Goal: Information Seeking & Learning: Learn about a topic

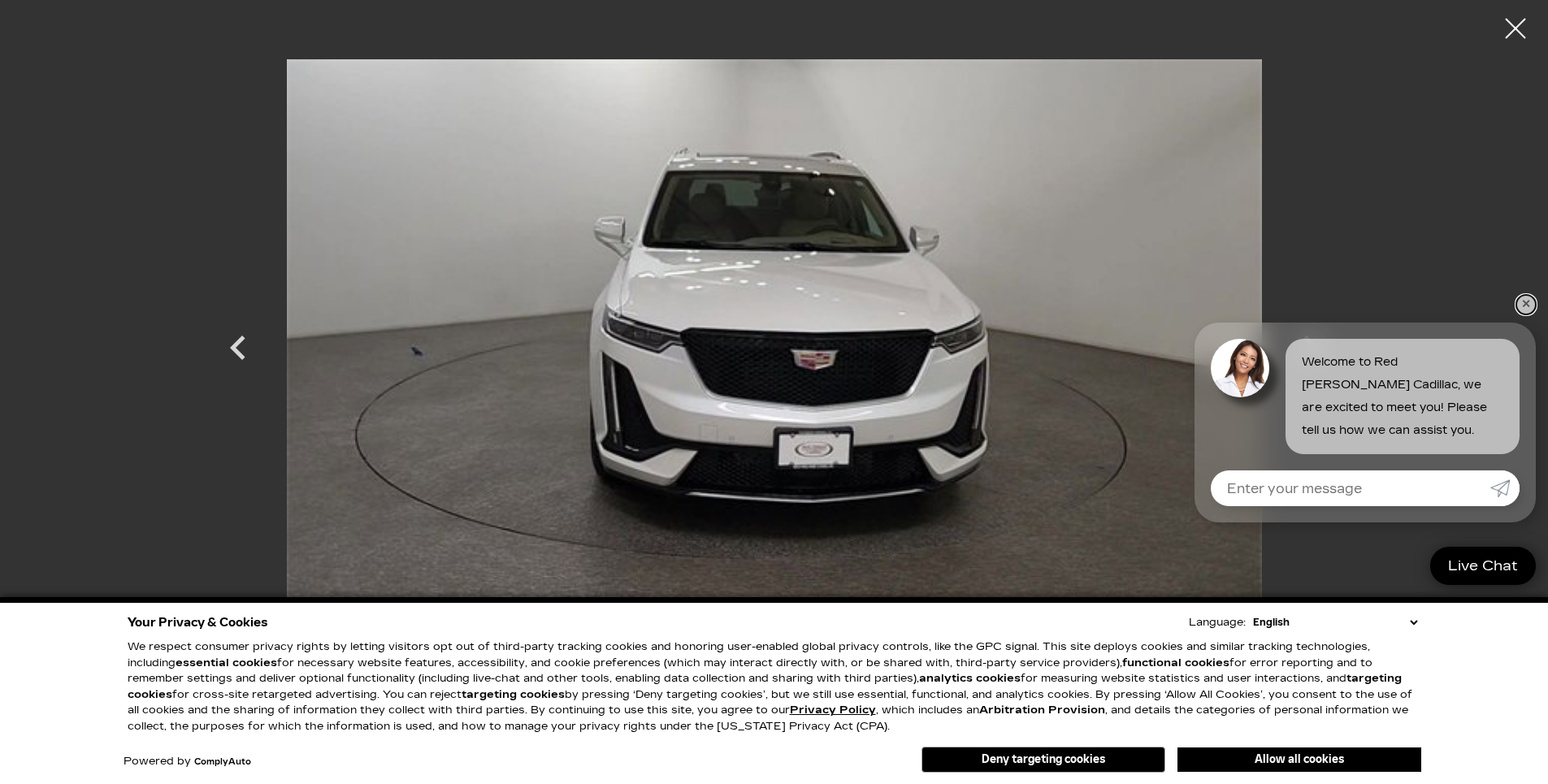
click at [1522, 301] on link "✕" at bounding box center [1526, 305] width 20 height 20
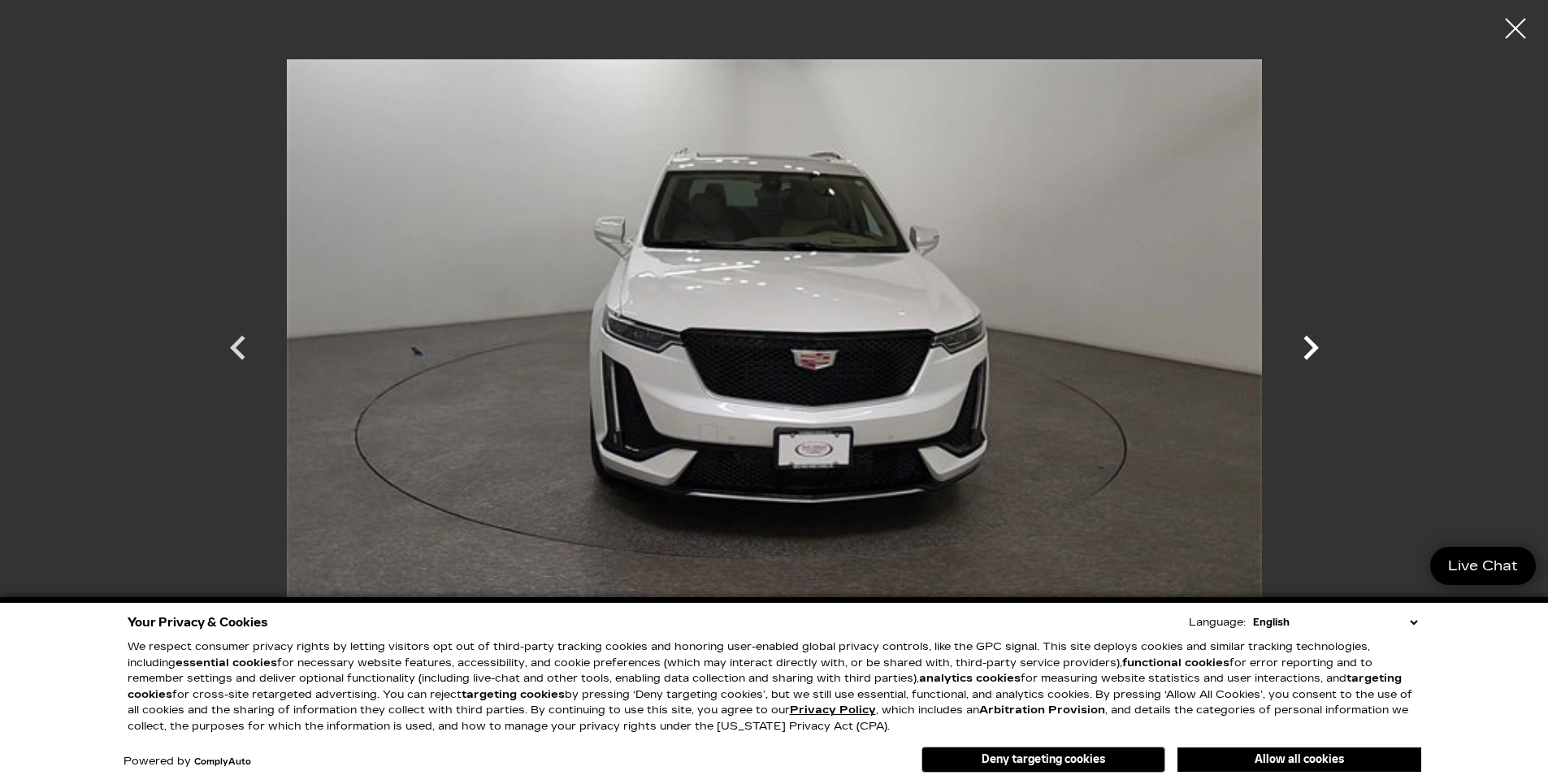
click at [1313, 346] on icon "Next" at bounding box center [1310, 348] width 16 height 24
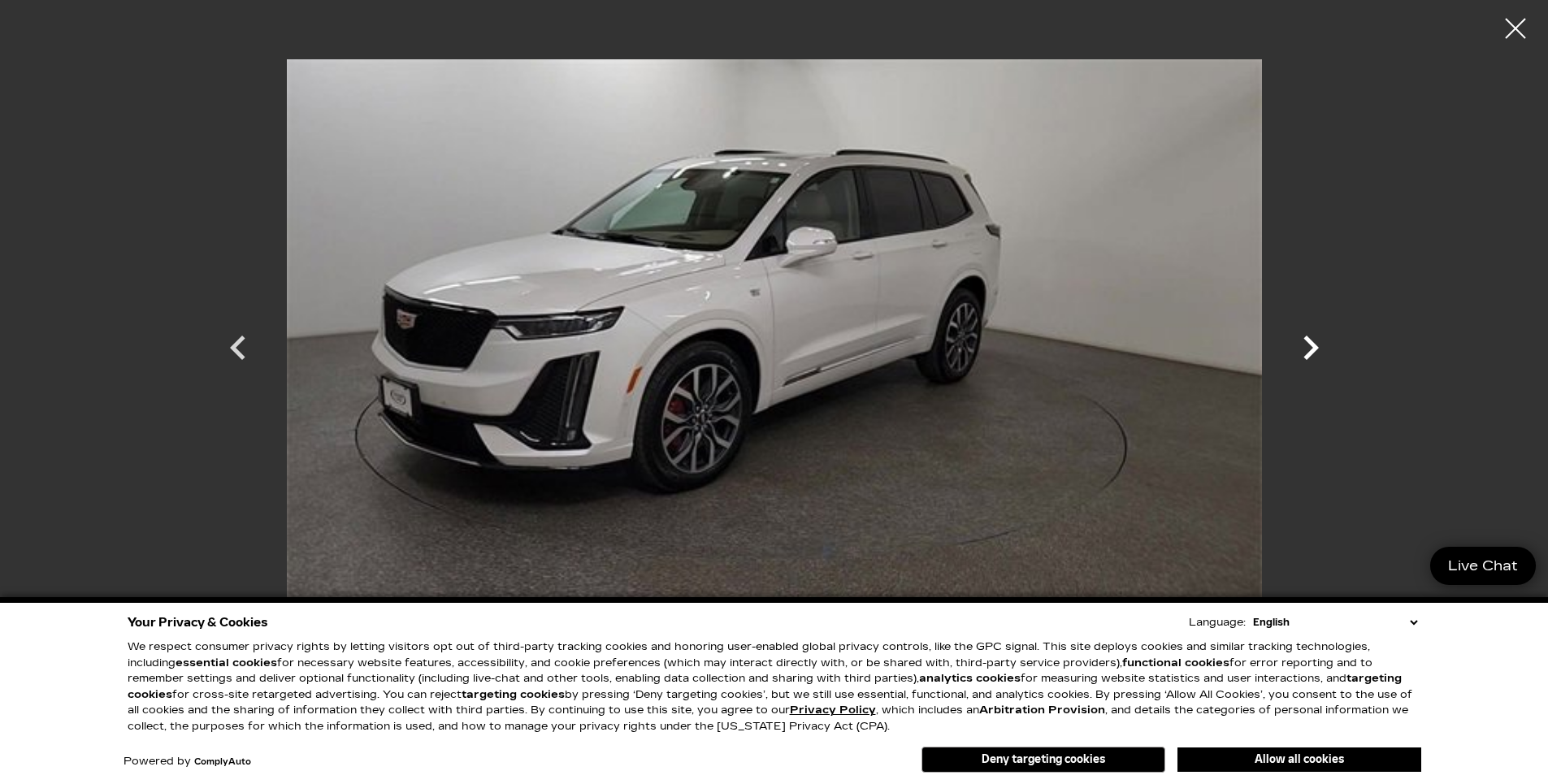
click at [1309, 348] on icon "Next" at bounding box center [1310, 348] width 49 height 49
click at [1308, 342] on icon "Next" at bounding box center [1310, 348] width 16 height 24
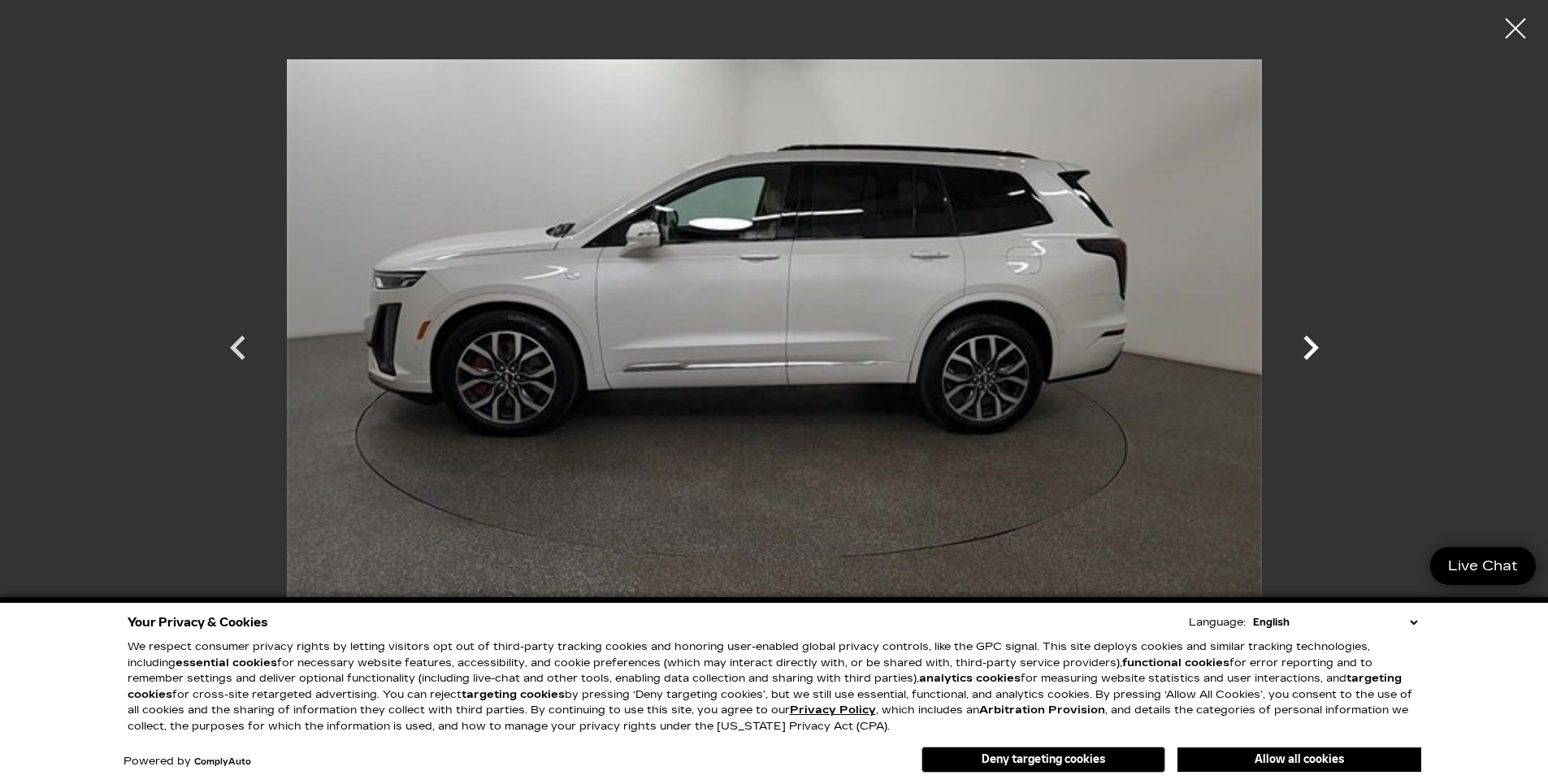
click at [1309, 341] on icon "Next" at bounding box center [1310, 348] width 16 height 24
click at [1309, 348] on icon "Next" at bounding box center [1310, 348] width 49 height 49
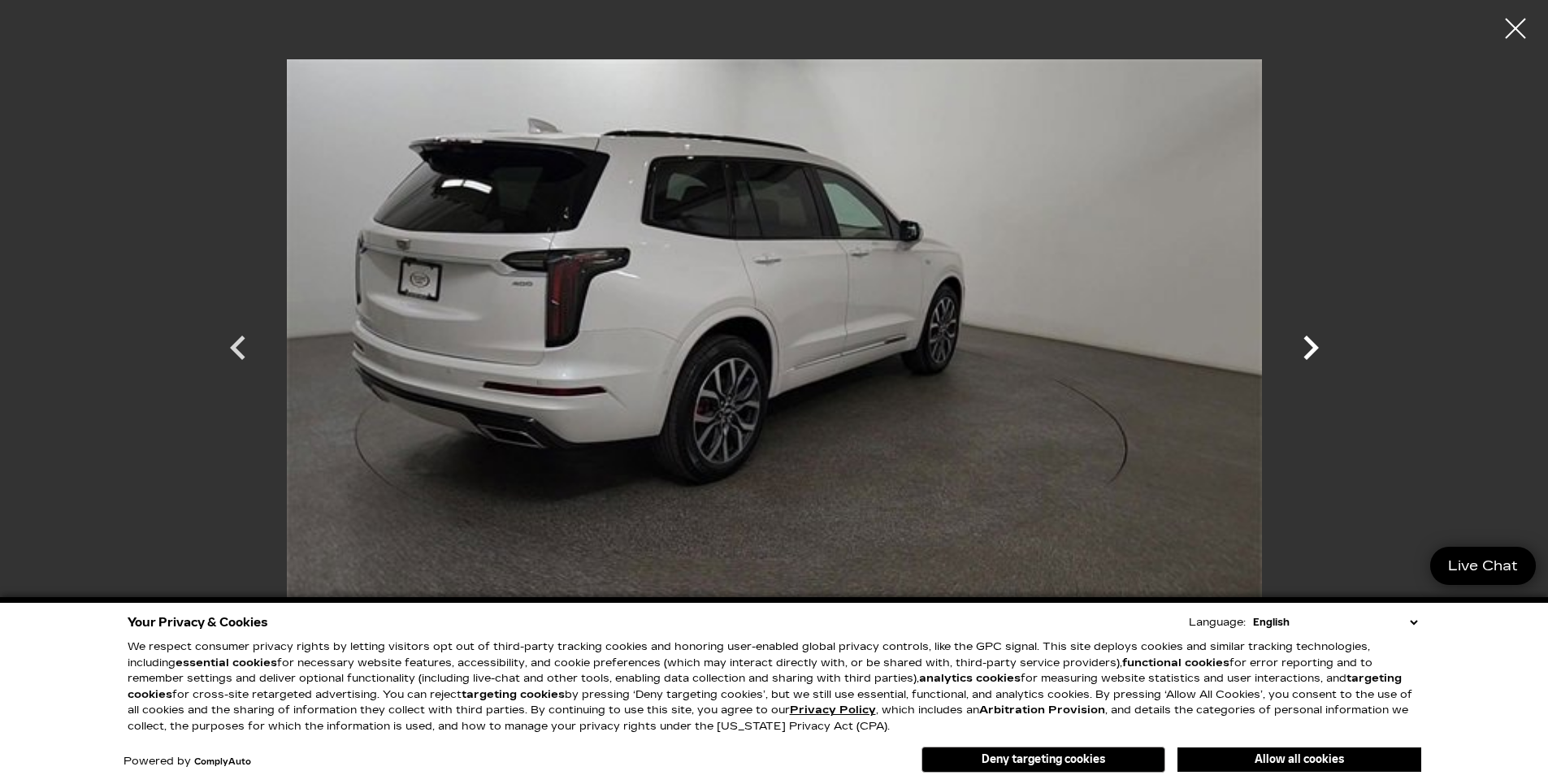
click at [1309, 348] on icon "Next" at bounding box center [1310, 348] width 49 height 49
click at [1311, 346] on icon "Next" at bounding box center [1310, 348] width 16 height 24
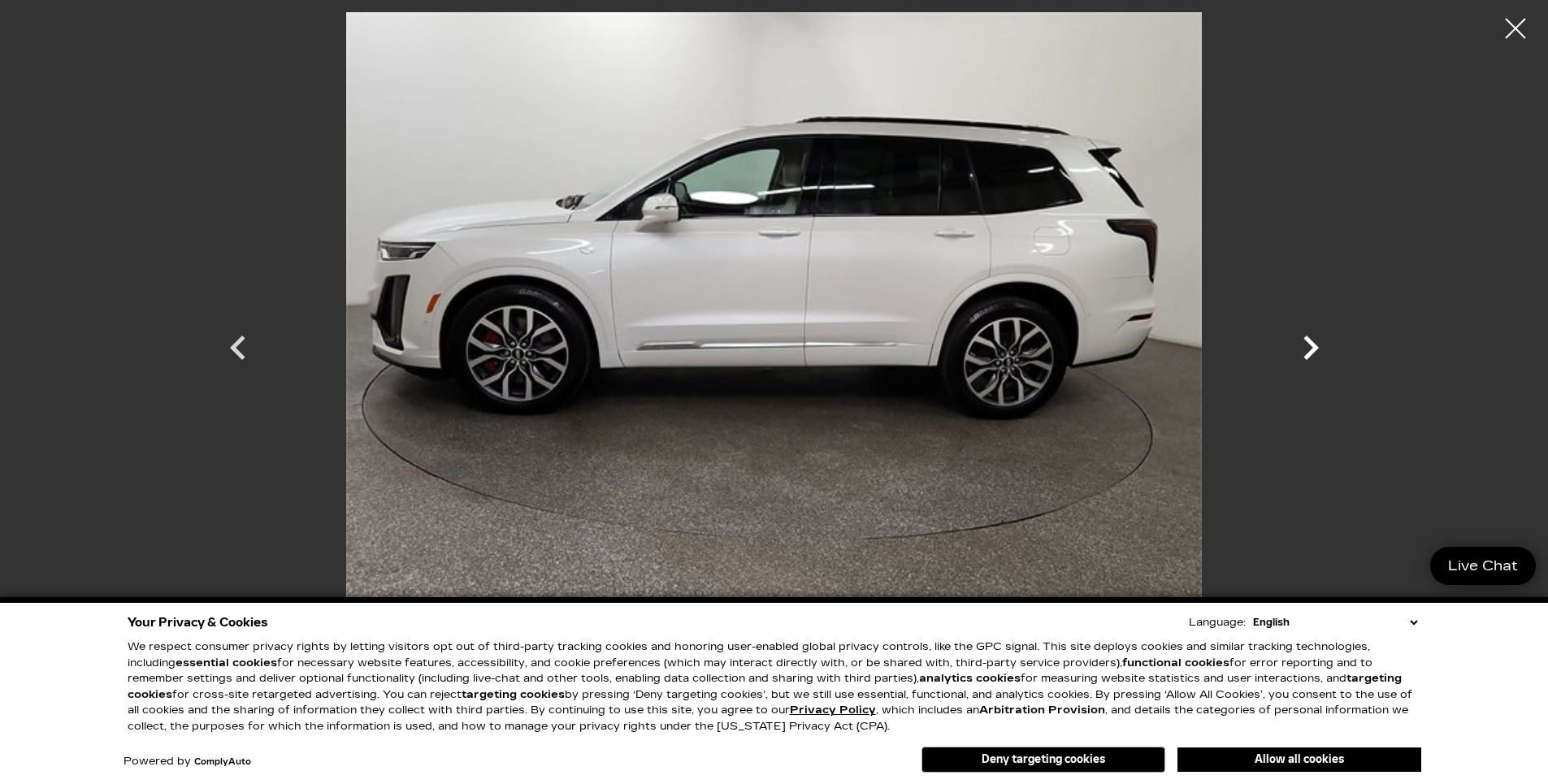
click at [1304, 344] on icon "Next" at bounding box center [1310, 348] width 49 height 49
click at [1310, 343] on icon "Next" at bounding box center [1310, 348] width 16 height 24
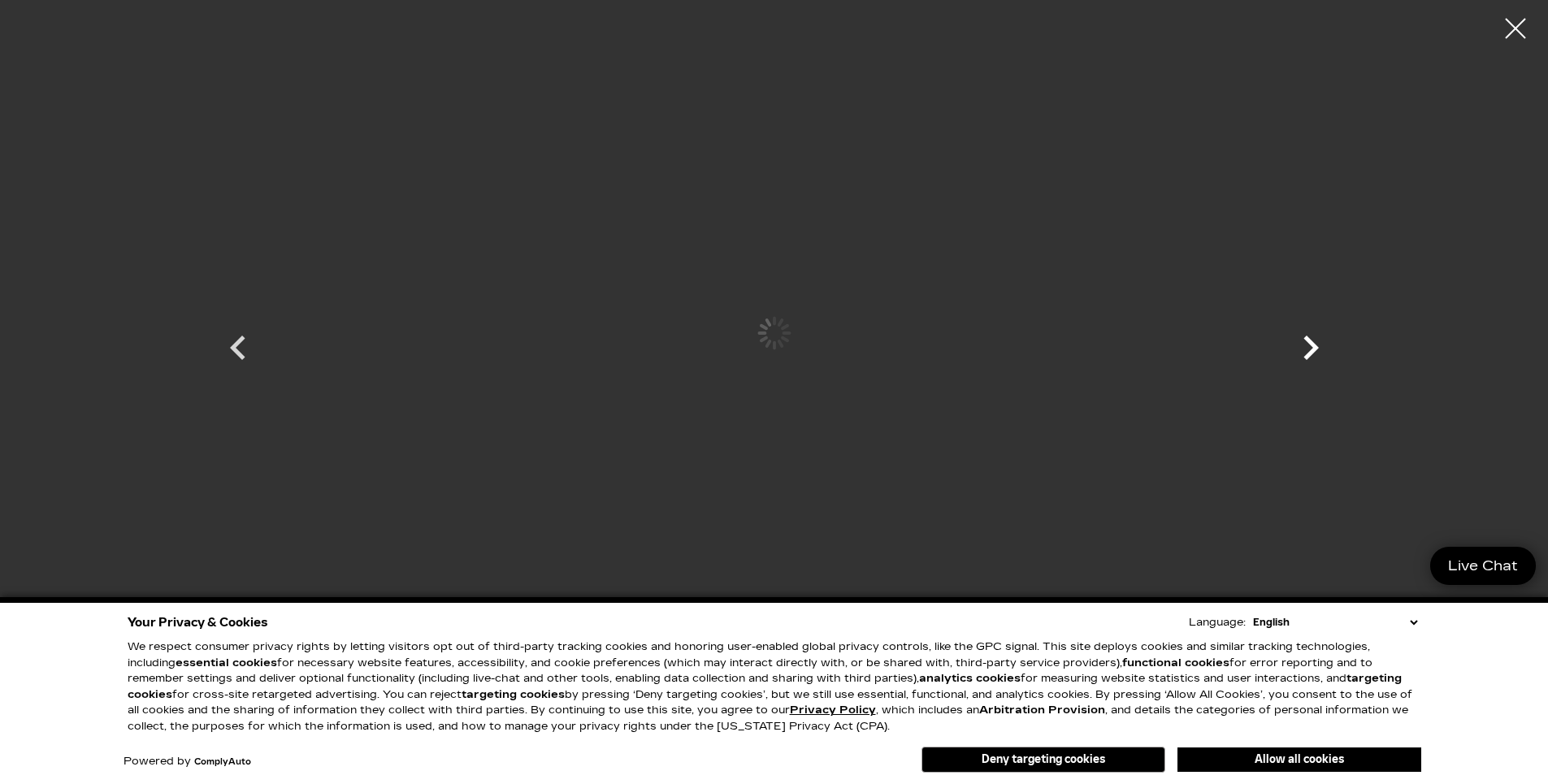
click at [1313, 347] on icon "Next" at bounding box center [1310, 348] width 16 height 24
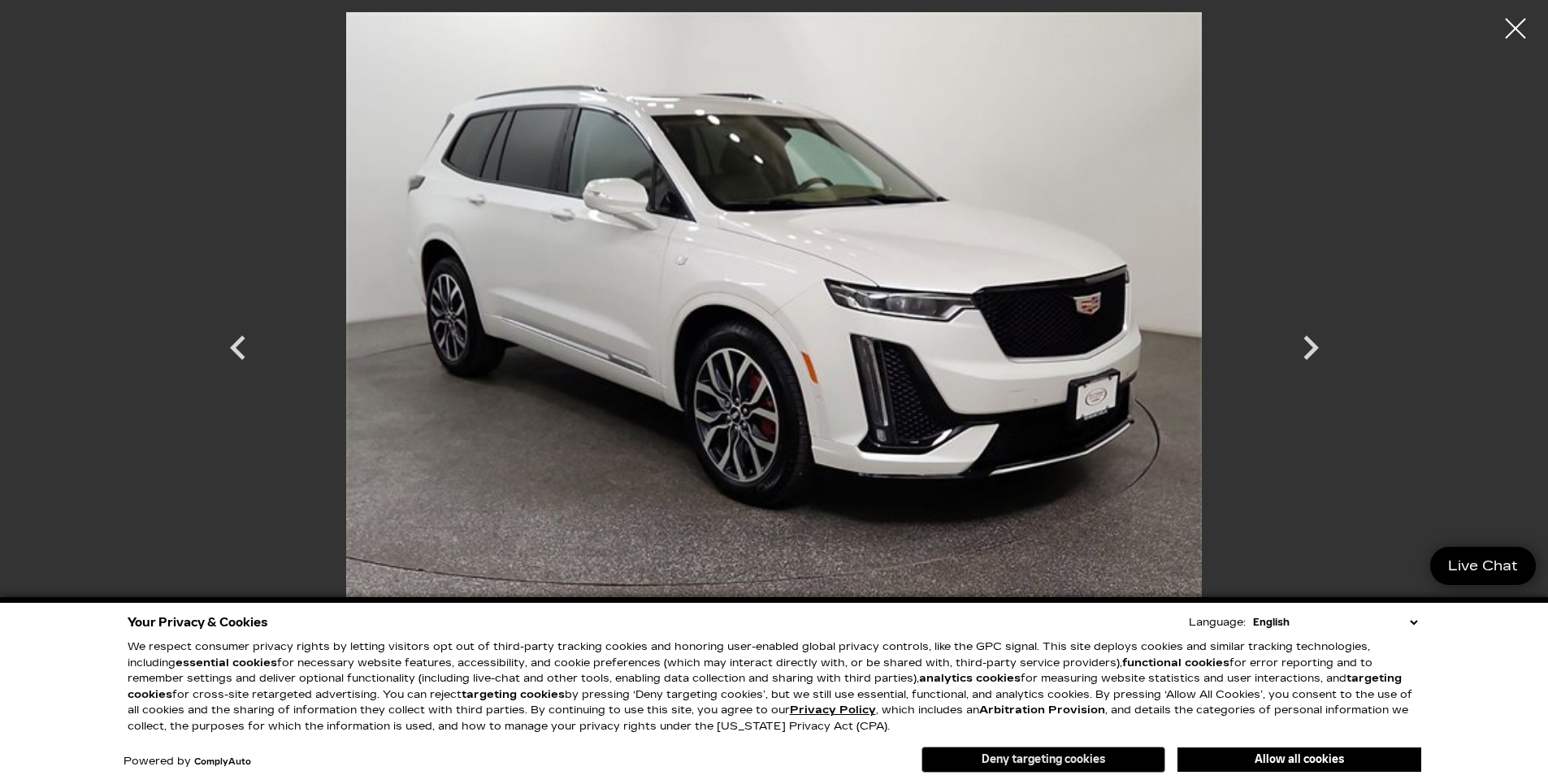
click at [1079, 757] on button "Deny targeting cookies" at bounding box center [1043, 760] width 243 height 26
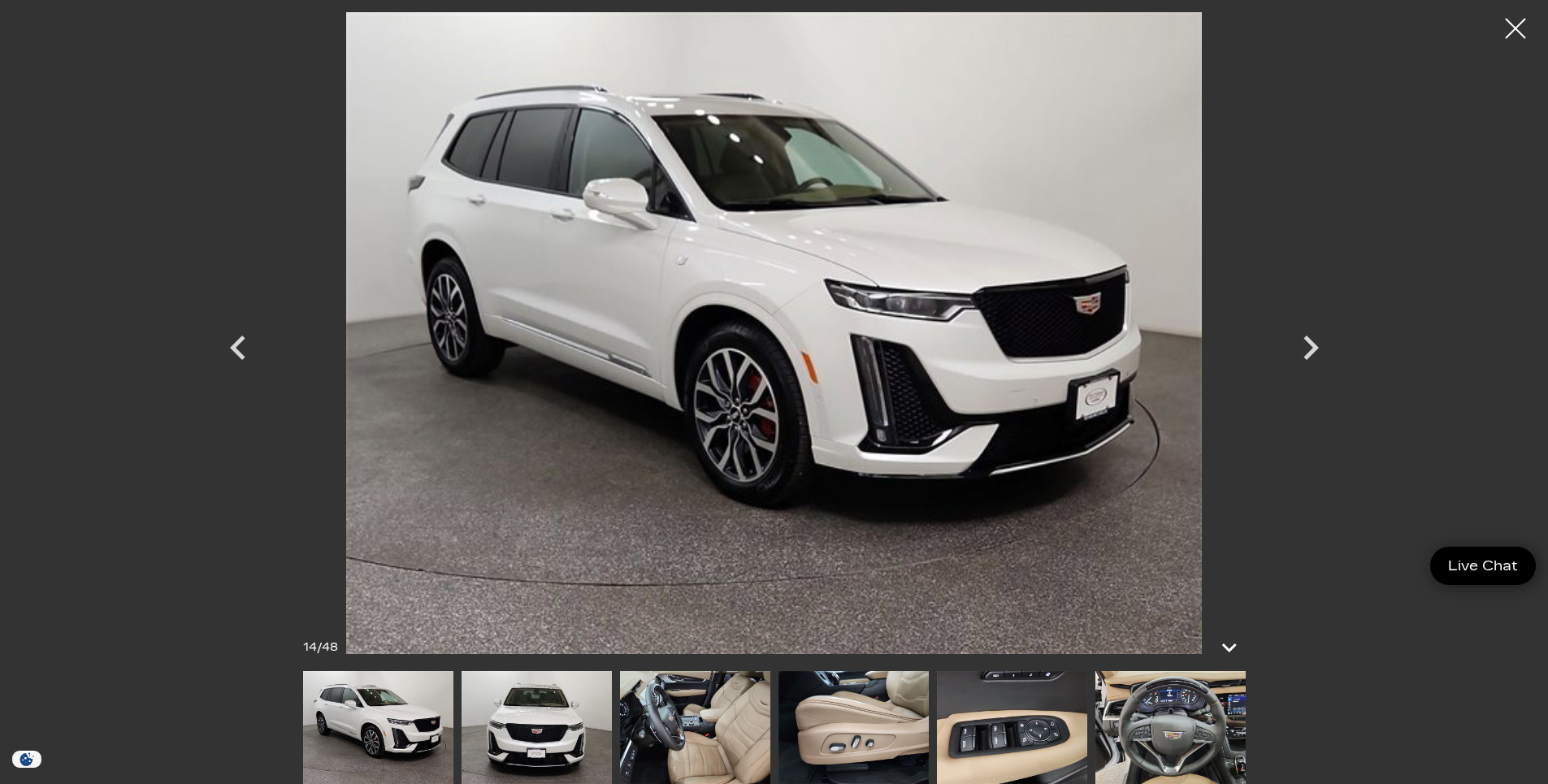
scroll to position [406, 0]
click at [1229, 649] on icon at bounding box center [1230, 648] width 20 height 12
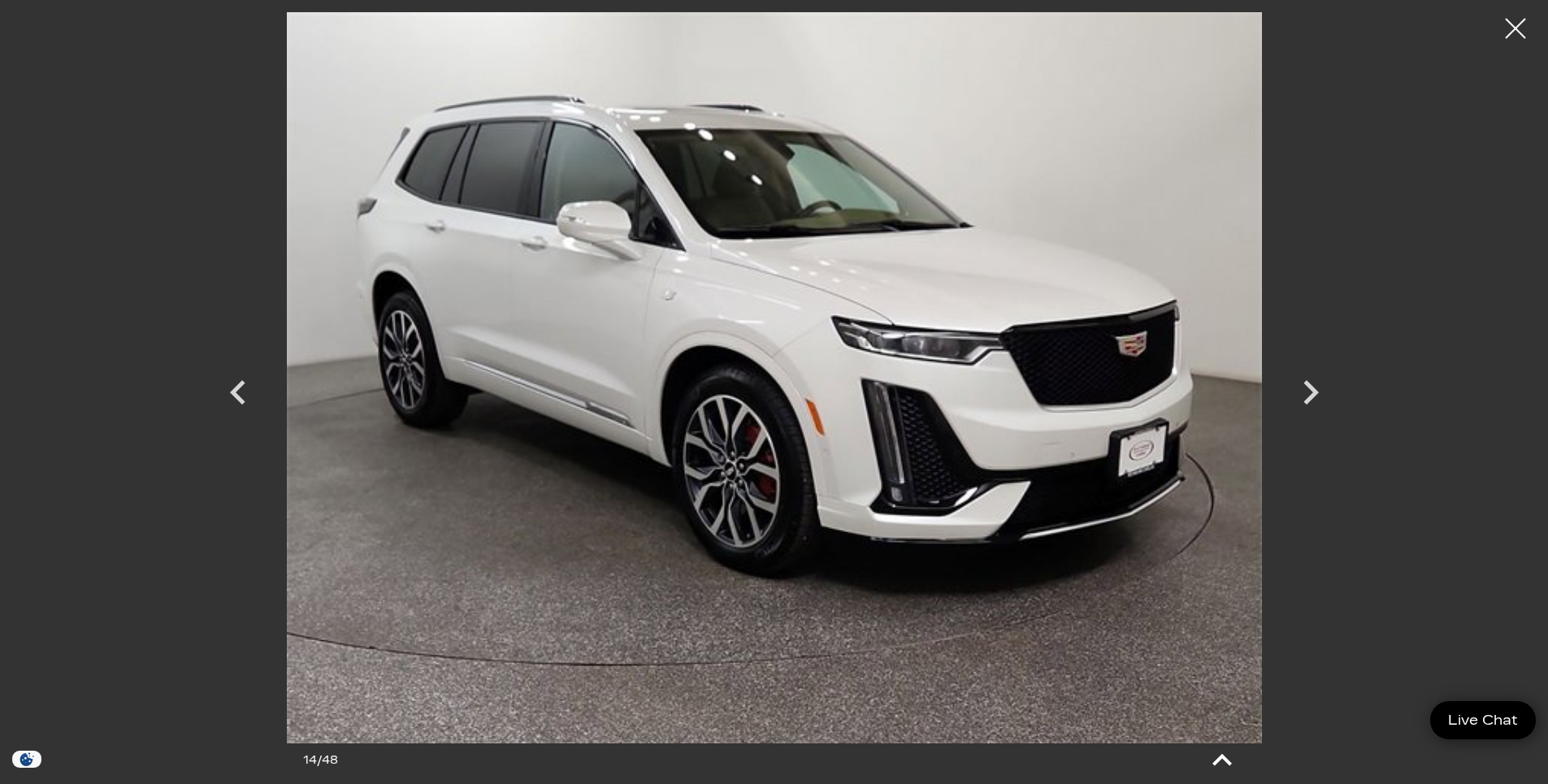
click at [1219, 756] on icon at bounding box center [1222, 760] width 39 height 39
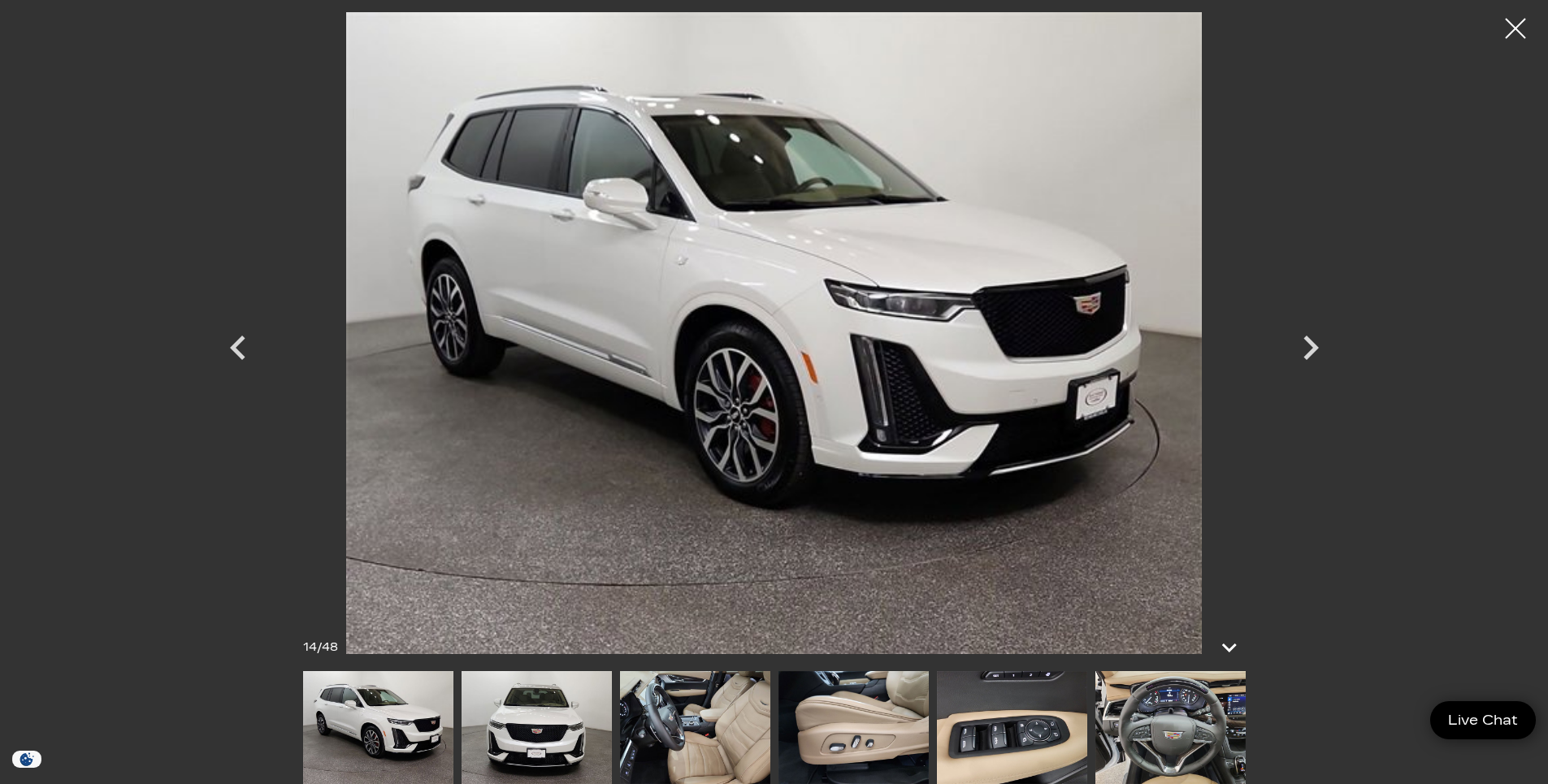
click at [1177, 746] on img at bounding box center [1171, 728] width 150 height 113
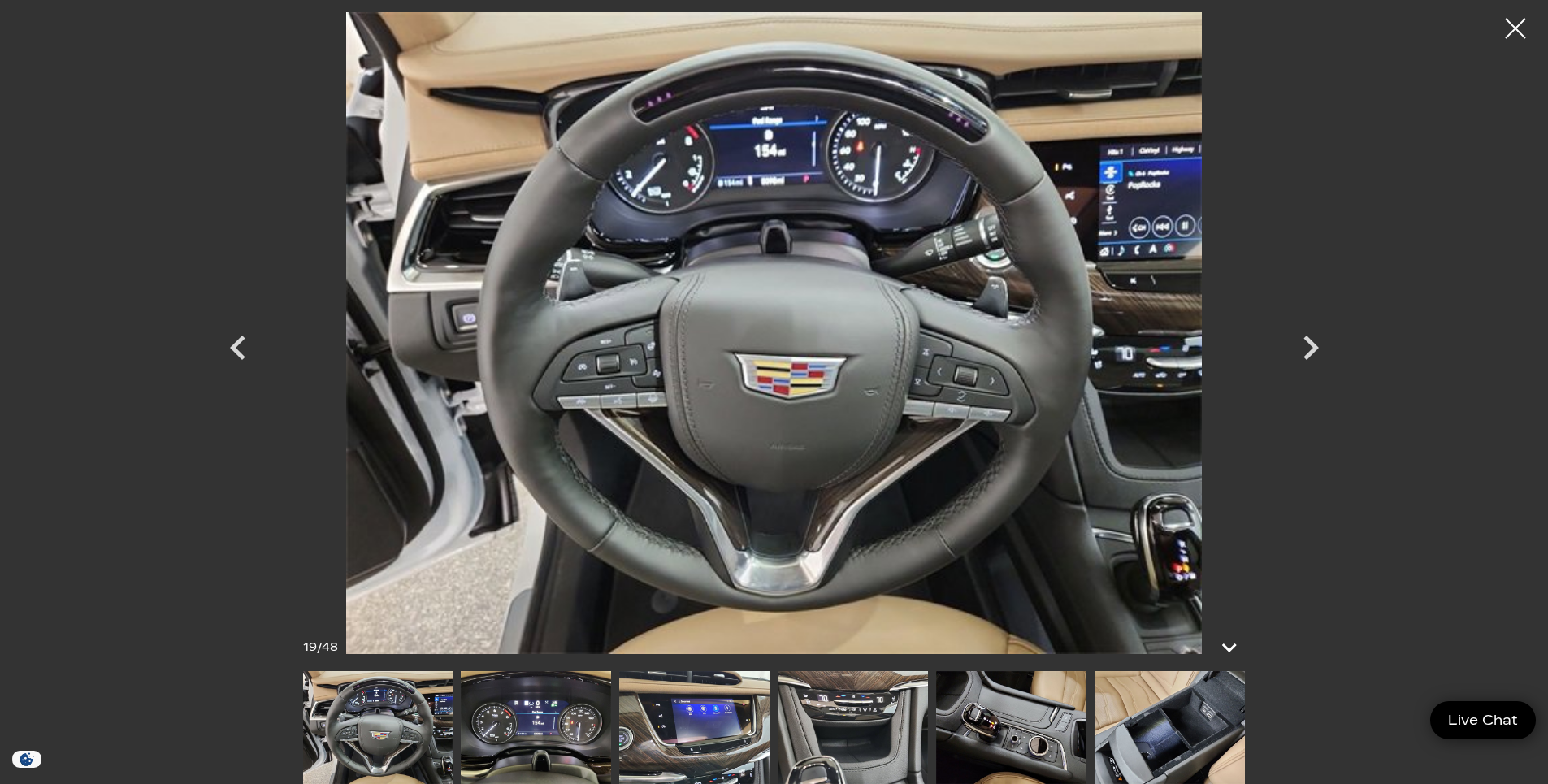
click at [544, 735] on img at bounding box center [536, 728] width 150 height 113
click at [545, 733] on img at bounding box center [537, 728] width 150 height 113
click at [1148, 729] on img at bounding box center [1171, 728] width 150 height 113
click at [1314, 343] on icon "Next" at bounding box center [1310, 348] width 49 height 49
click at [1311, 347] on icon "Next" at bounding box center [1310, 348] width 49 height 49
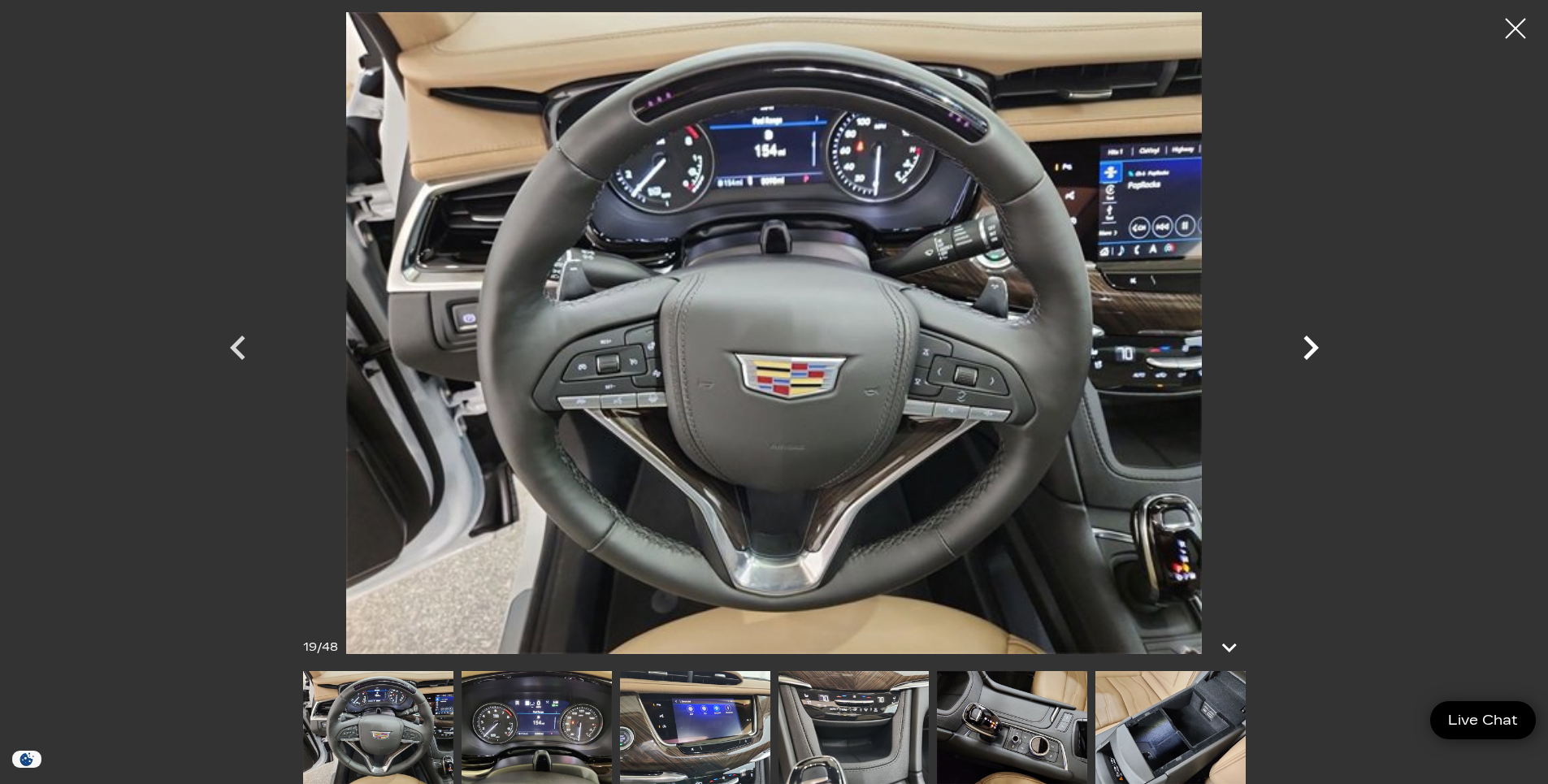
click at [1311, 349] on icon "Next" at bounding box center [1310, 348] width 49 height 49
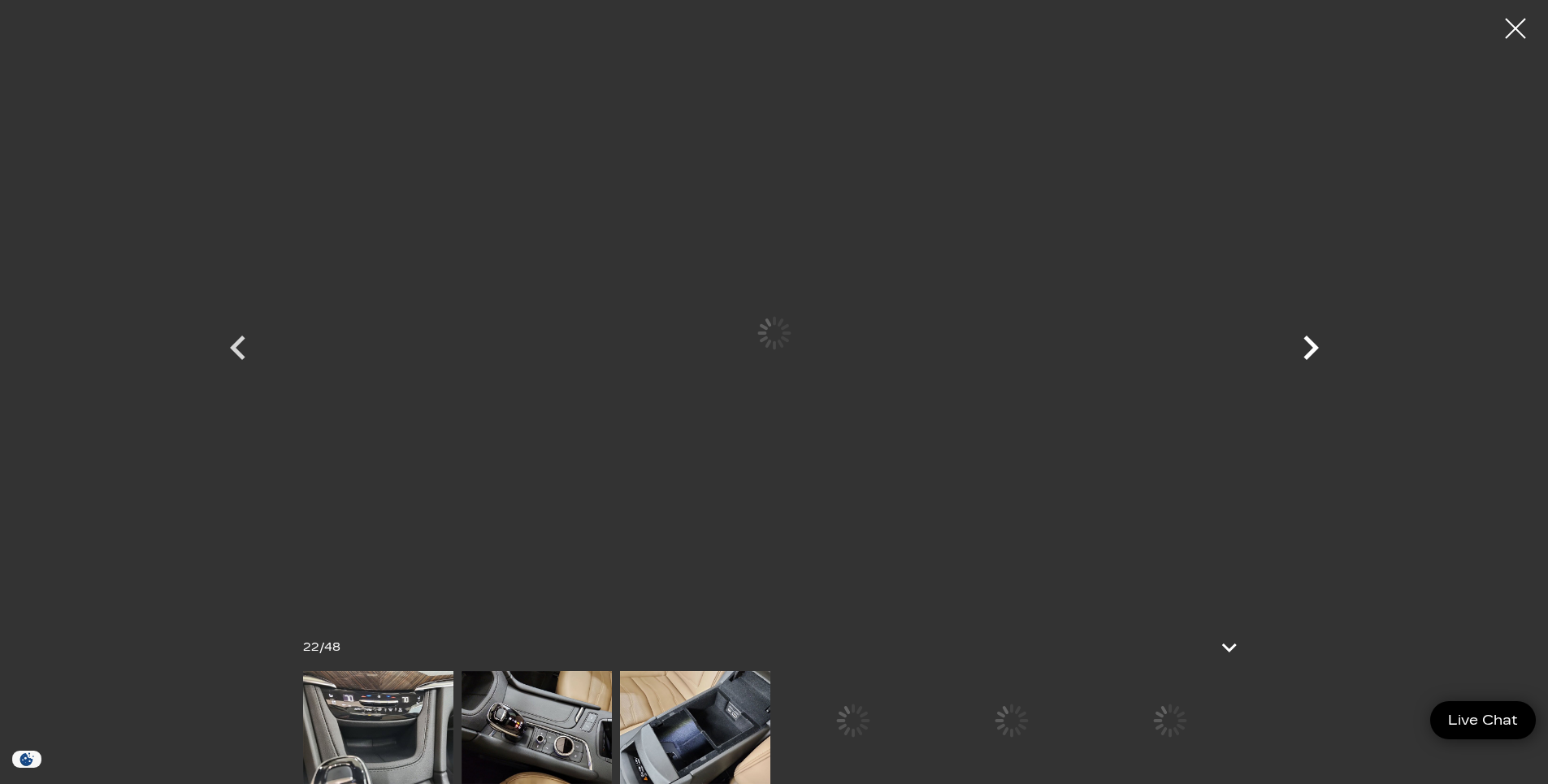
click at [1311, 349] on icon "Next" at bounding box center [1310, 348] width 49 height 49
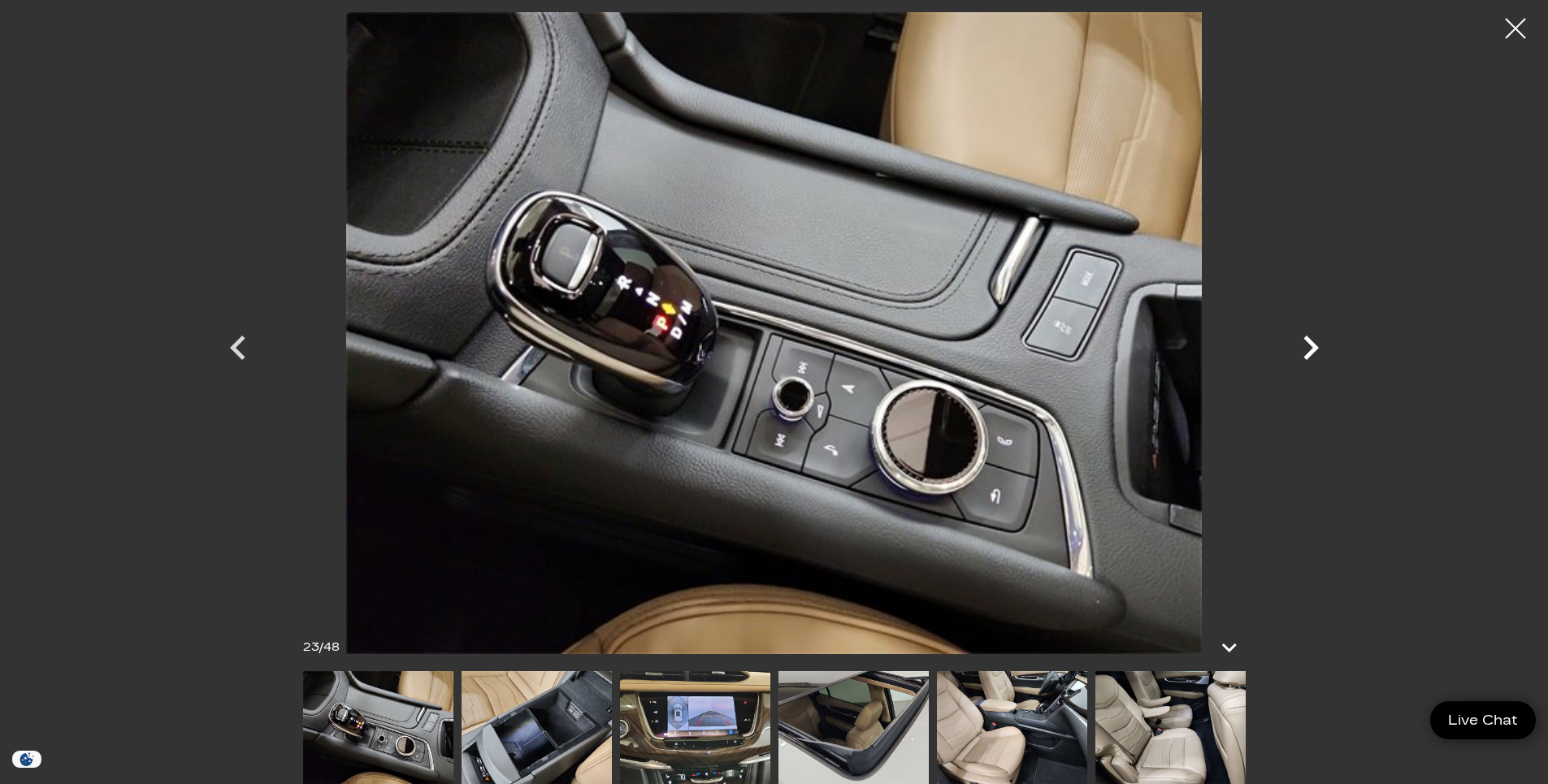
click at [1312, 345] on icon "Next" at bounding box center [1310, 348] width 16 height 24
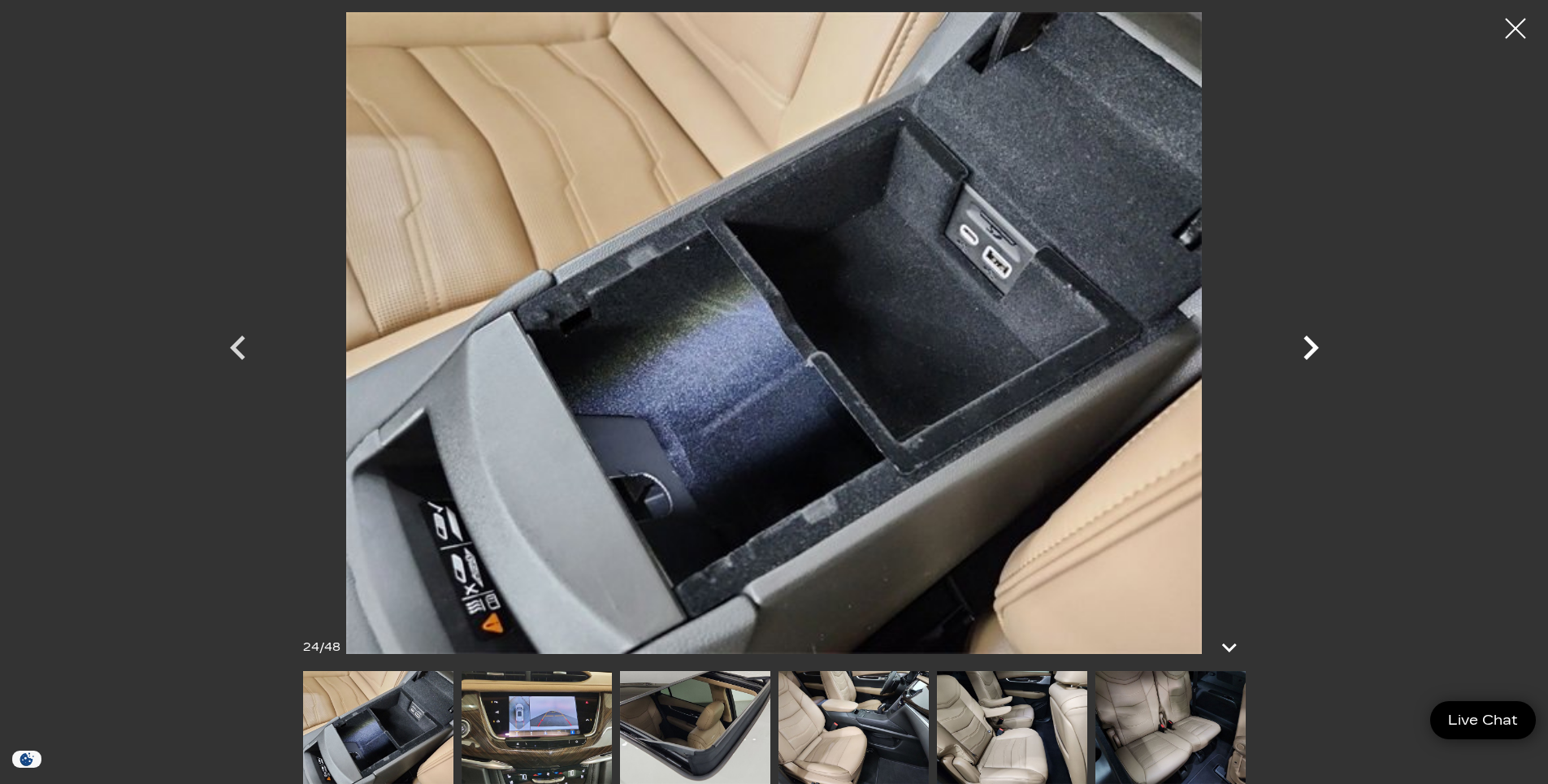
click at [1311, 341] on icon "Next" at bounding box center [1310, 348] width 16 height 24
click at [1311, 350] on icon "Next" at bounding box center [1310, 348] width 16 height 24
click at [1314, 345] on icon "Next" at bounding box center [1310, 348] width 16 height 24
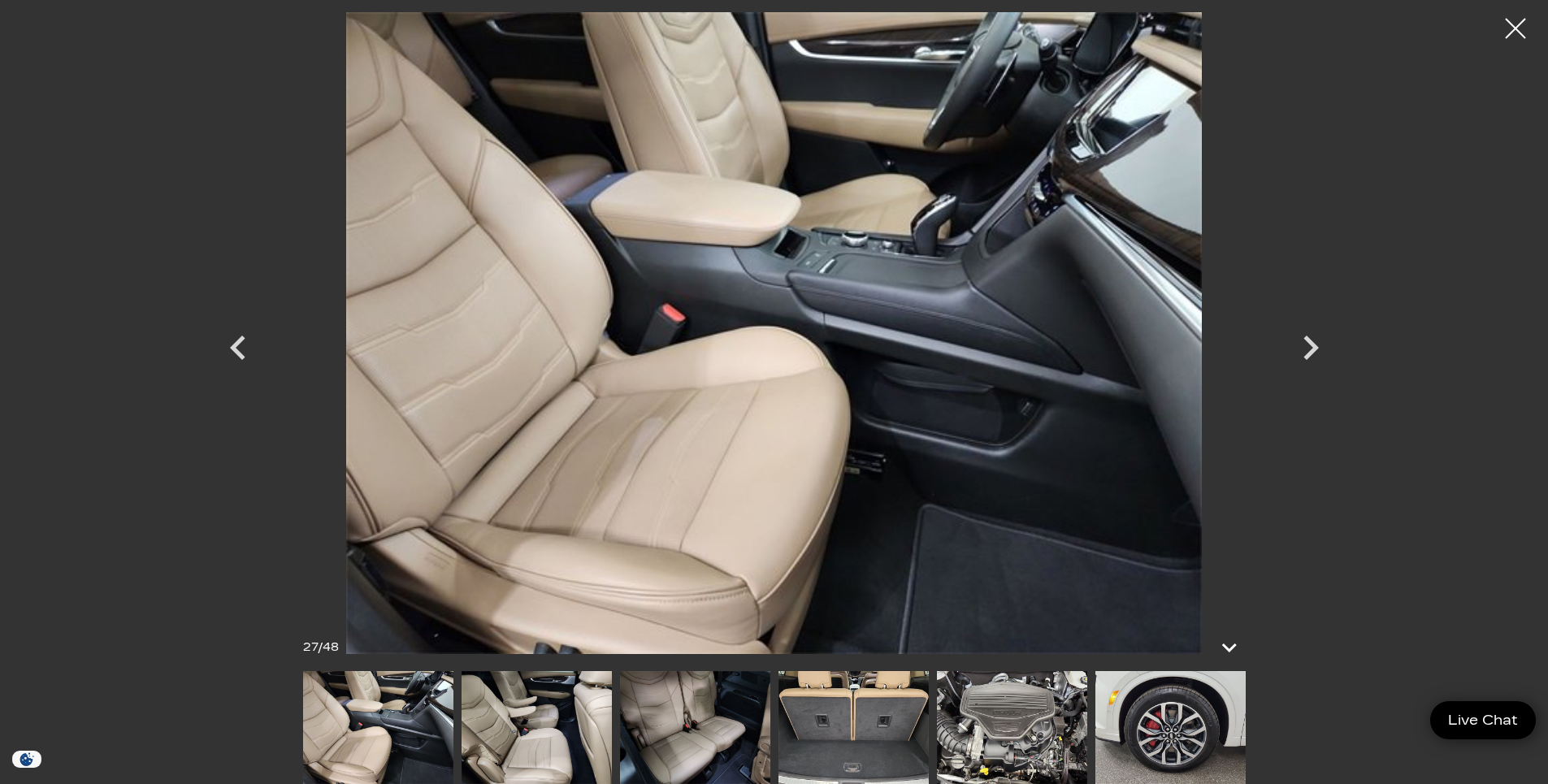
click at [1020, 745] on img at bounding box center [1012, 728] width 150 height 113
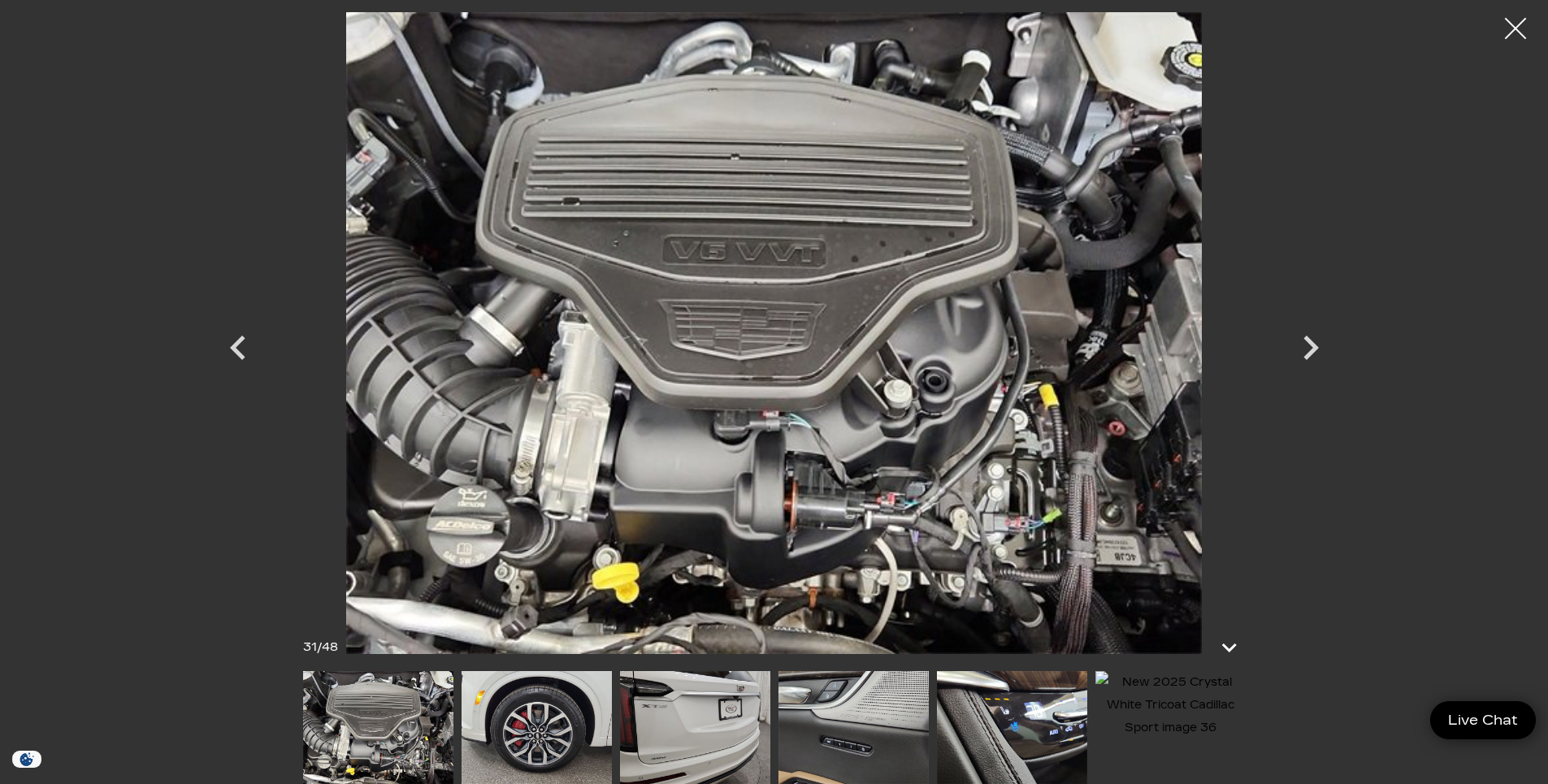
click at [1514, 22] on div at bounding box center [1515, 29] width 43 height 43
click at [1514, 29] on header "New 2025 Cadillac XT6 Sport All Wheel Drive SUV VIN: [US_VEHICLE_IDENTIFICATION…" at bounding box center [774, 41] width 1548 height 82
